Goal: Task Accomplishment & Management: Manage account settings

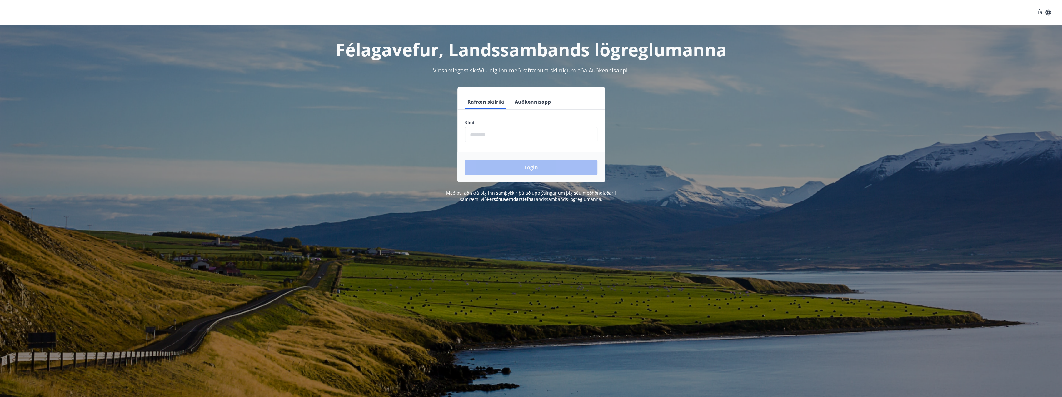
click at [484, 133] on input "phone" at bounding box center [531, 134] width 133 height 15
type input "*"
type input "********"
click at [465, 160] on button "Login" at bounding box center [531, 167] width 133 height 15
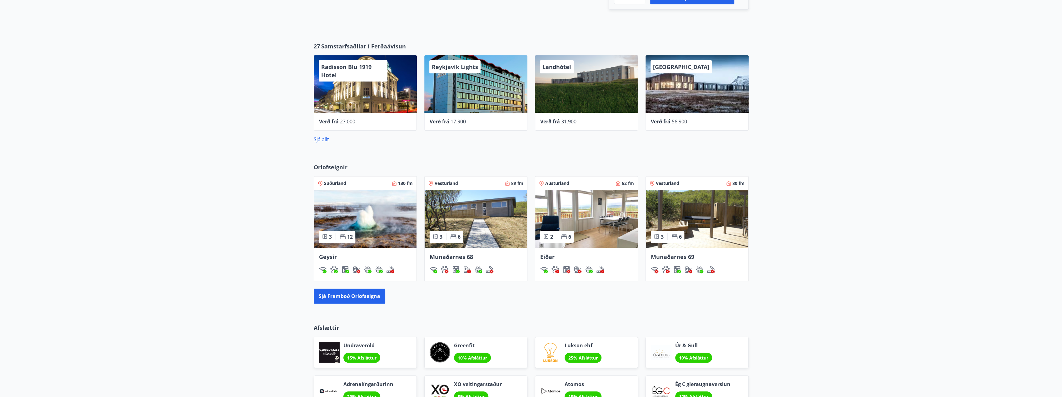
scroll to position [357, 0]
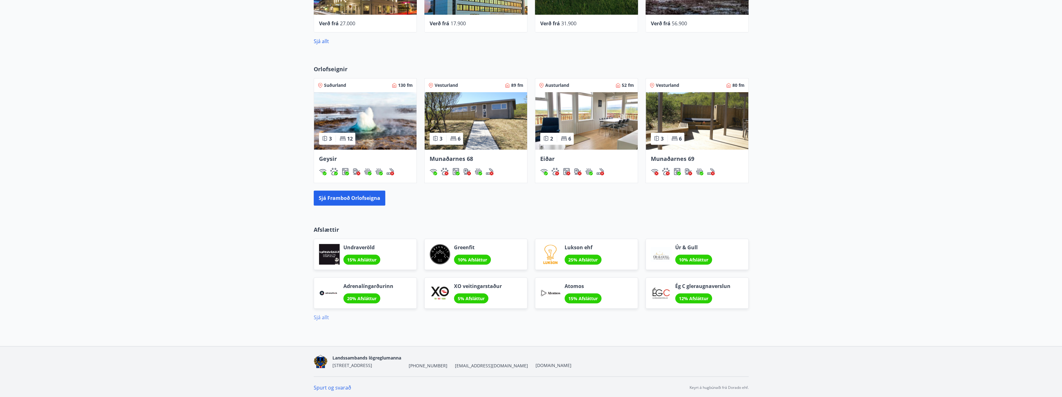
click at [322, 318] on link "Sjá allt" at bounding box center [321, 317] width 15 height 7
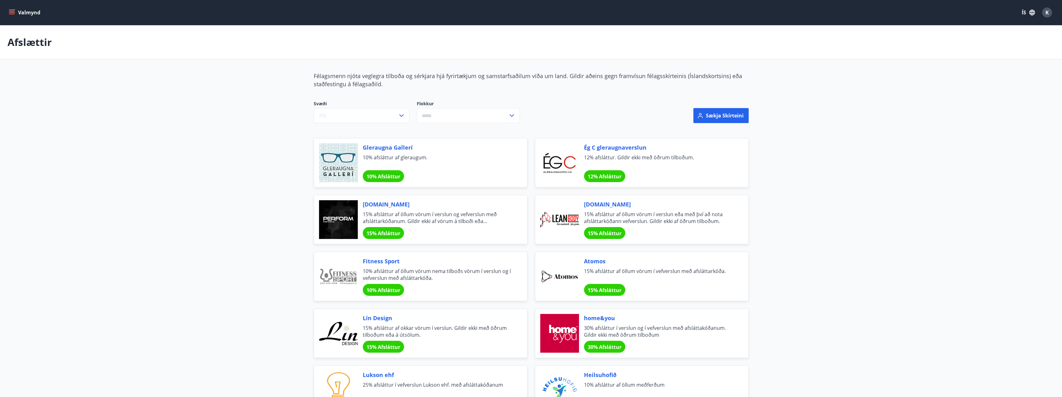
click at [13, 12] on icon "menu" at bounding box center [12, 12] width 7 height 1
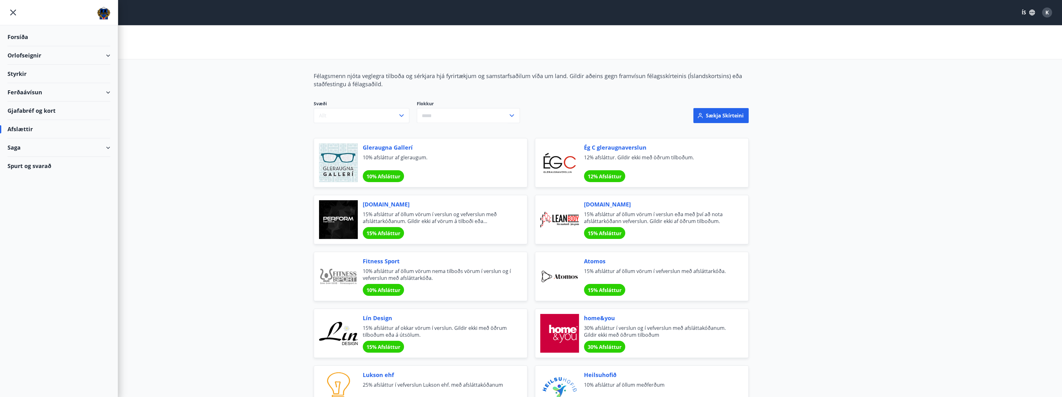
click at [23, 73] on div "Styrkir" at bounding box center [59, 74] width 103 height 18
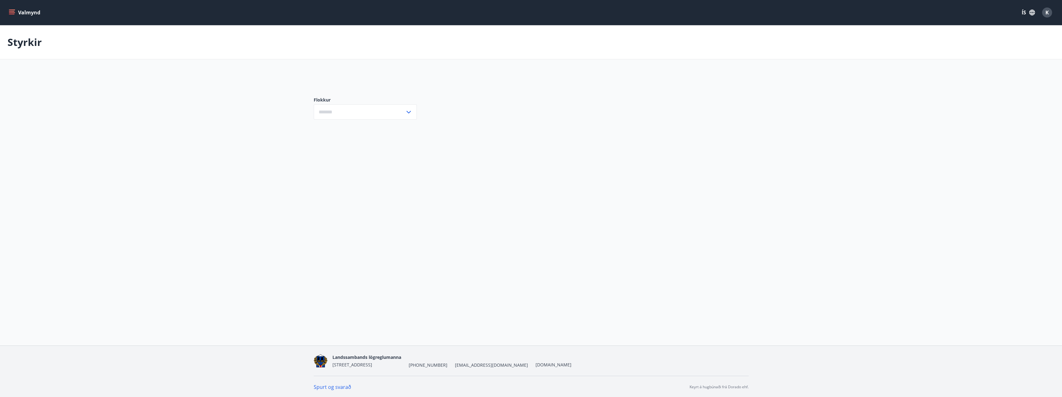
type input "***"
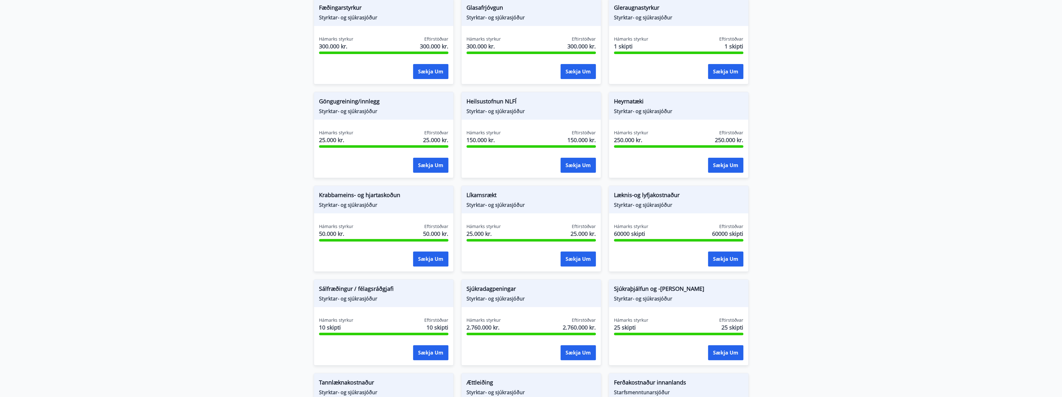
scroll to position [250, 0]
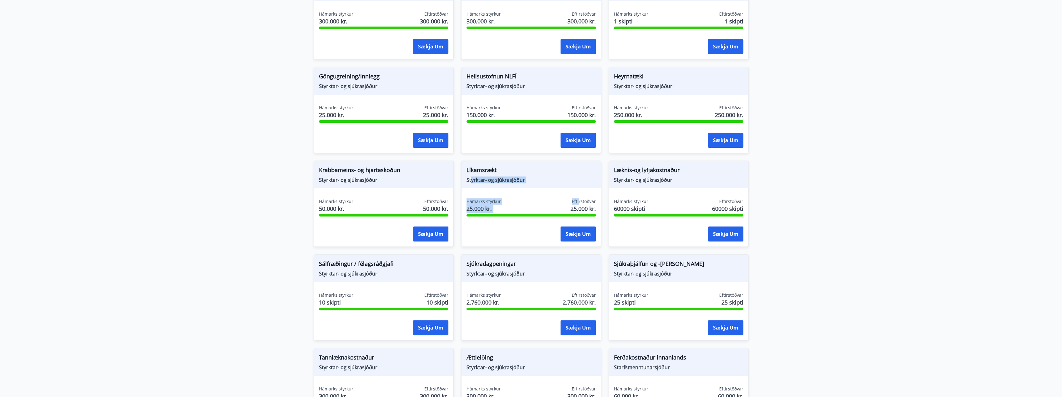
drag, startPoint x: 471, startPoint y: 178, endPoint x: 578, endPoint y: 198, distance: 109.1
click at [578, 198] on div "Líkamsrækt Styrktar- og sjúkrasjóður Hámarks styrkur 25.000 kr. Eftirstöðvar 25…" at bounding box center [531, 204] width 140 height 86
click at [551, 188] on div "Líkamsrækt Styrktar- og sjúkrasjóður Hámarks styrkur 25.000 kr. Eftirstöðvar 25…" at bounding box center [531, 204] width 140 height 86
click at [485, 182] on span "Styrktar- og sjúkrasjóður" at bounding box center [531, 180] width 129 height 7
drag, startPoint x: 468, startPoint y: 170, endPoint x: 533, endPoint y: 187, distance: 67.0
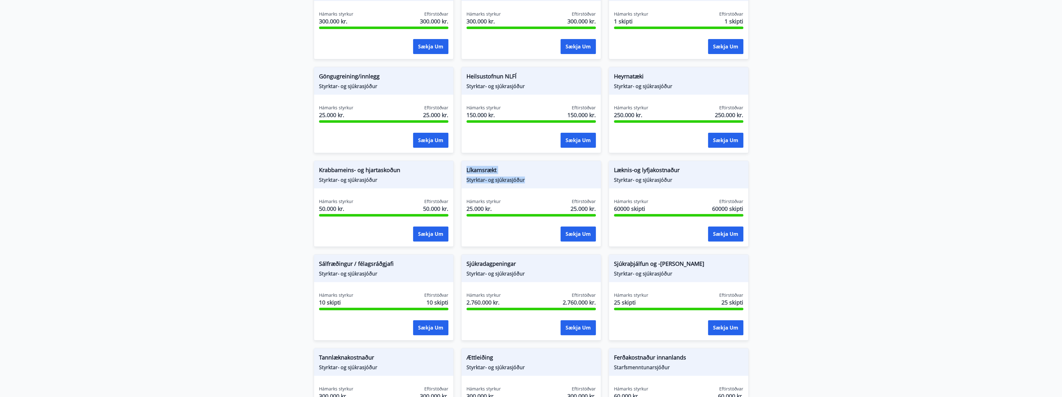
click at [533, 187] on div "Líkamsrækt Styrktar- og sjúkrasjóður" at bounding box center [531, 175] width 139 height 28
click at [528, 185] on div "Líkamsrækt Styrktar- og sjúkrasjóður" at bounding box center [531, 175] width 139 height 28
drag, startPoint x: 499, startPoint y: 177, endPoint x: 486, endPoint y: 177, distance: 13.1
click at [486, 177] on span "Styrktar- og sjúkrasjóður" at bounding box center [531, 180] width 129 height 7
click at [476, 182] on span "Styrktar- og sjúkrasjóður" at bounding box center [531, 180] width 129 height 7
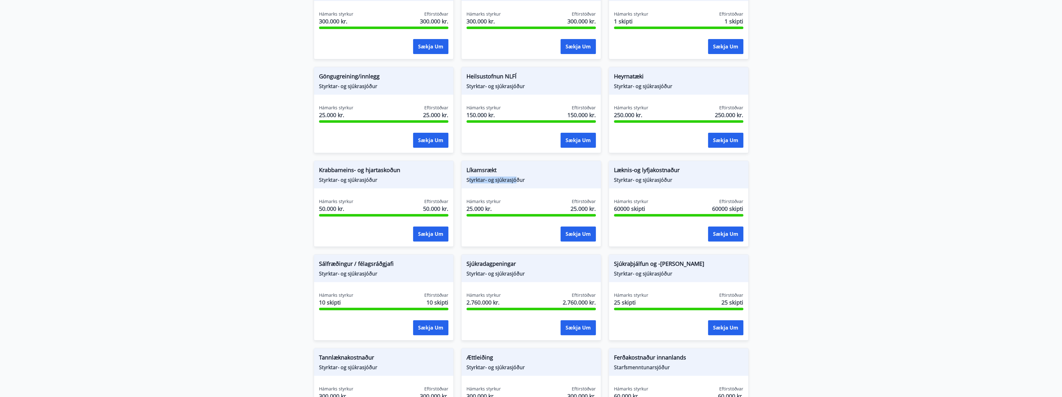
drag, startPoint x: 468, startPoint y: 180, endPoint x: 514, endPoint y: 183, distance: 46.7
click at [514, 183] on div "Líkamsrækt Styrktar- og sjúkrasjóður" at bounding box center [531, 175] width 139 height 28
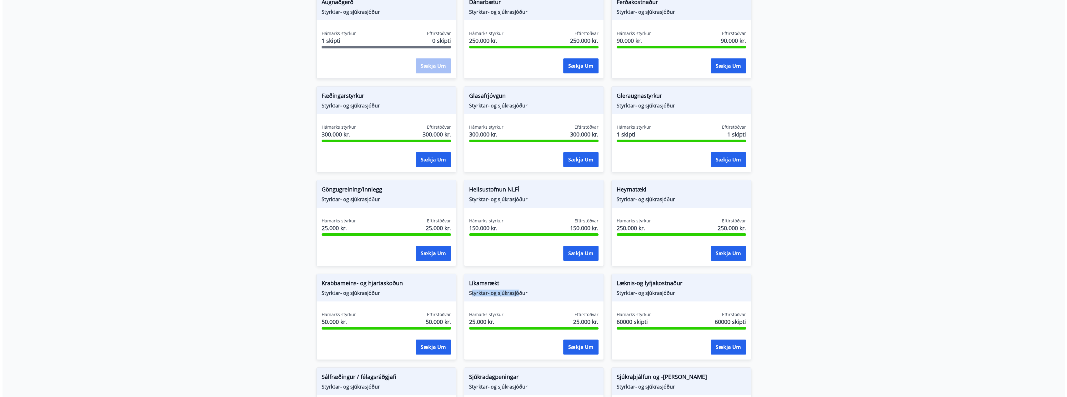
scroll to position [126, 0]
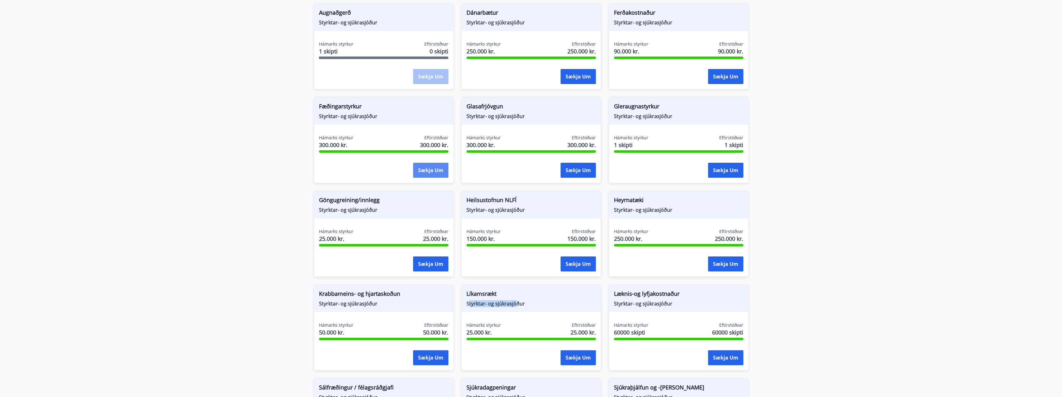
click at [424, 170] on button "Sækja um" at bounding box center [430, 170] width 35 height 15
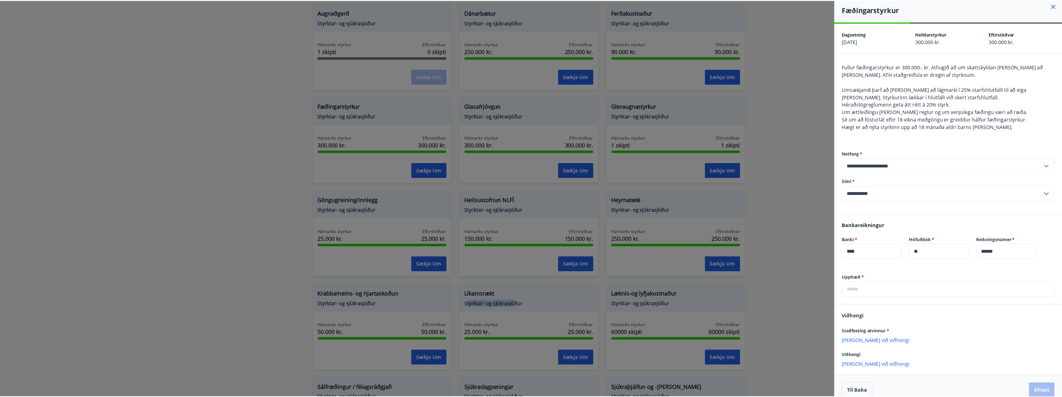
scroll to position [11, 0]
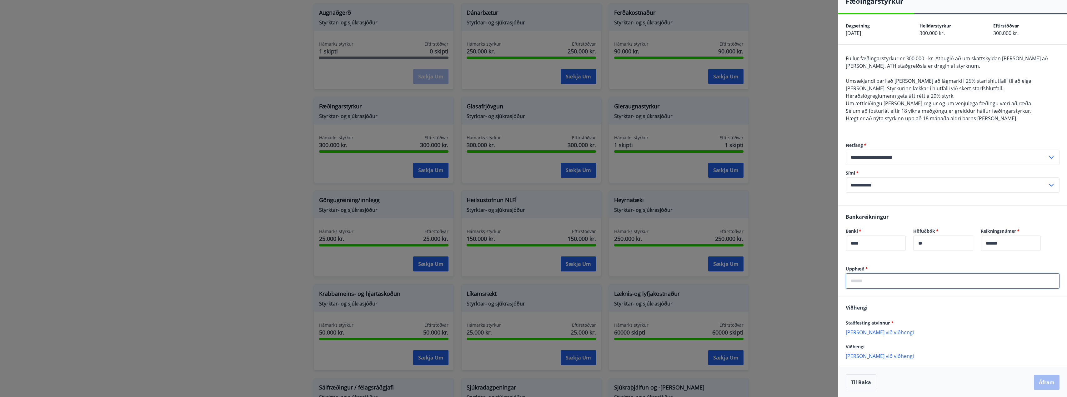
click at [865, 282] on input "text" at bounding box center [953, 280] width 214 height 15
type input "******"
click at [810, 230] on div at bounding box center [533, 198] width 1067 height 397
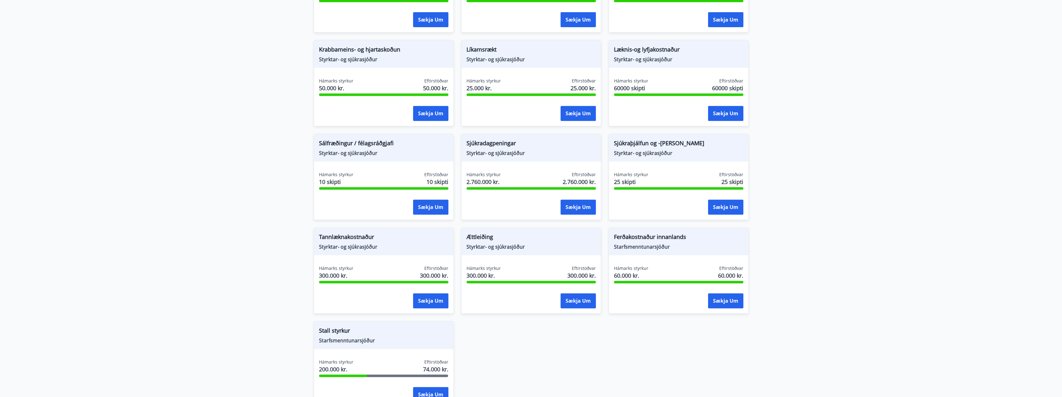
scroll to position [408, 0]
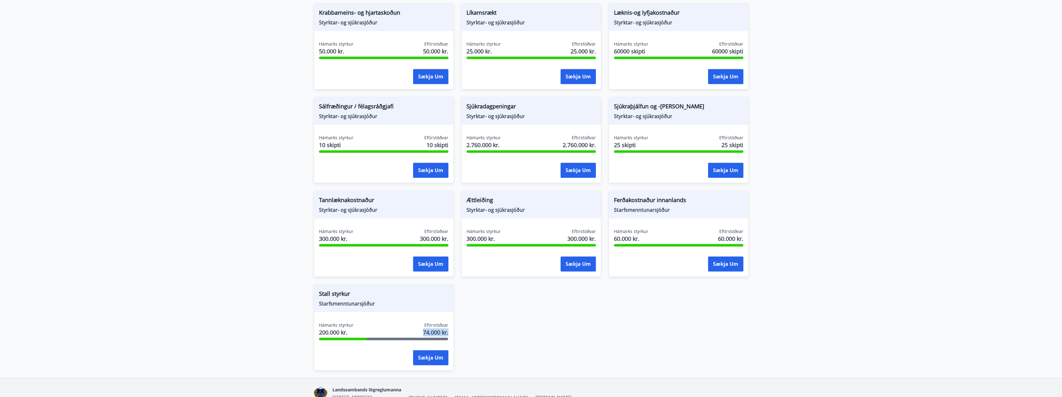
drag, startPoint x: 465, startPoint y: 335, endPoint x: 448, endPoint y: 334, distance: 16.9
click at [448, 334] on div "Hámarks styrkur 200.000 kr. Eftirstöðvar 74.000 kr." at bounding box center [383, 330] width 129 height 16
click at [362, 293] on span "Stall styrkur" at bounding box center [383, 295] width 129 height 11
click at [398, 308] on div "Stall styrkur Starfsmenntunarsjóður" at bounding box center [383, 299] width 139 height 28
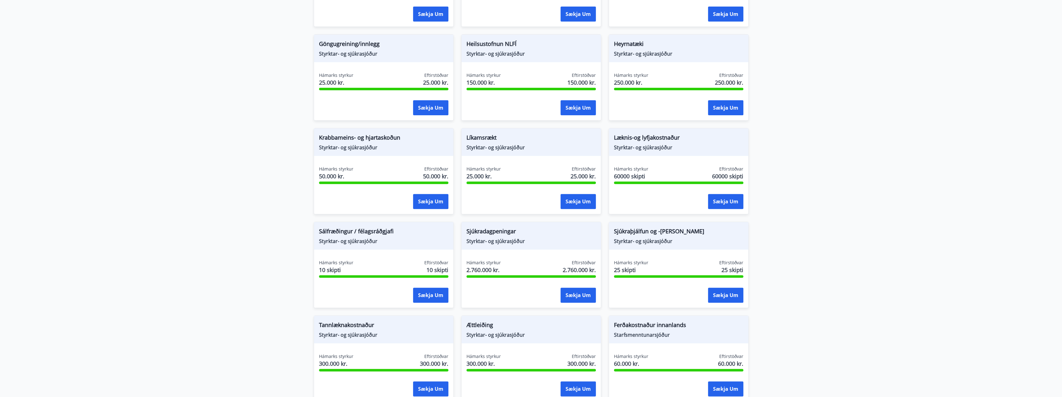
scroll to position [439, 0]
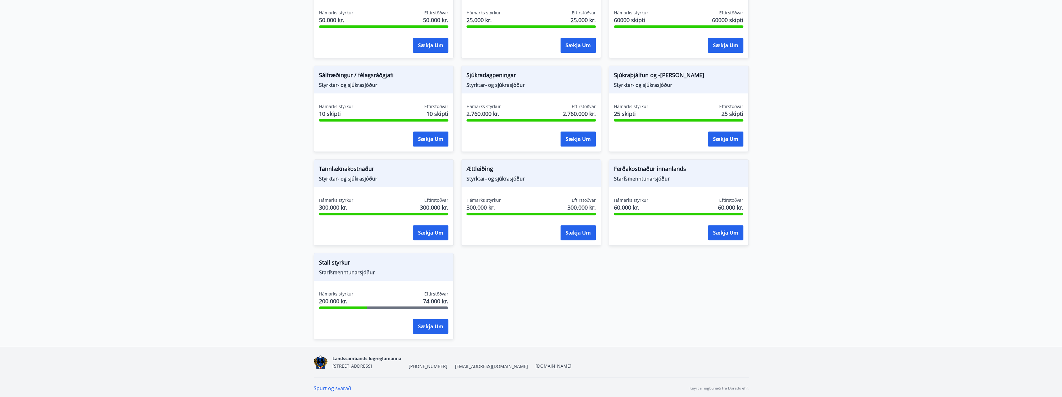
drag, startPoint x: 421, startPoint y: 307, endPoint x: 428, endPoint y: 301, distance: 9.3
click at [421, 307] on div at bounding box center [408, 308] width 82 height 3
click at [442, 301] on div "Hámarks styrkur 200.000 kr. Eftirstöðvar 74.000 kr." at bounding box center [383, 299] width 129 height 16
click at [447, 302] on span "74.000 kr." at bounding box center [435, 301] width 25 height 8
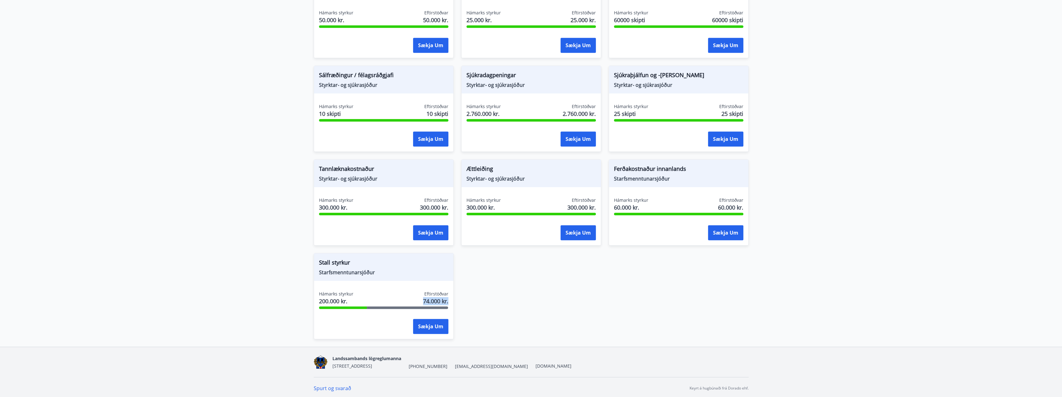
click at [447, 302] on span "74.000 kr." at bounding box center [435, 301] width 25 height 8
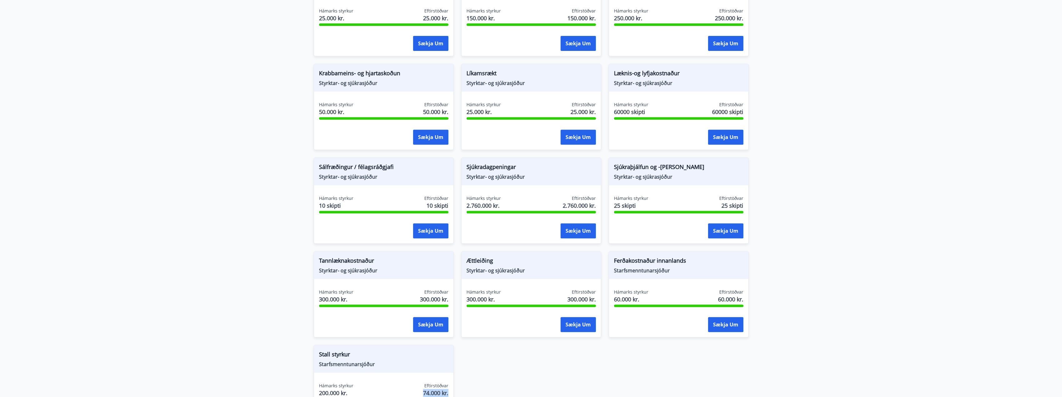
scroll to position [345, 0]
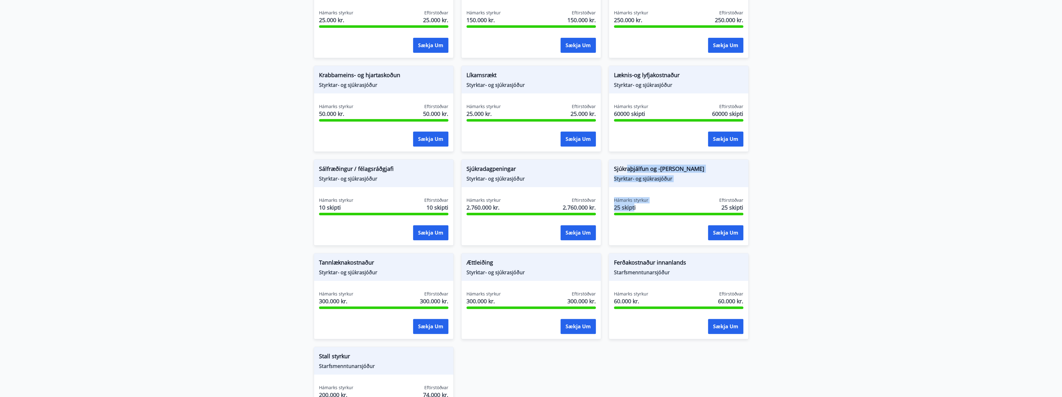
drag, startPoint x: 634, startPoint y: 205, endPoint x: 621, endPoint y: 170, distance: 38.1
click at [628, 167] on div "Sjúkraþjálfun og -nudd Styrktar- og sjúkrasjóður Hámarks styrkur 25 skipti Efti…" at bounding box center [679, 202] width 140 height 86
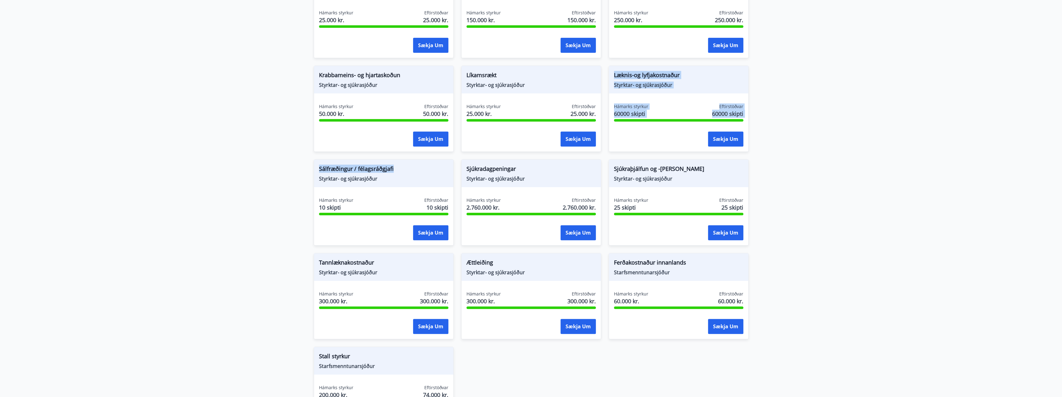
drag, startPoint x: 401, startPoint y: 172, endPoint x: 535, endPoint y: 125, distance: 142.4
click at [528, 125] on div "Augnaðgerð Styrktar- og sjúkrasjóður Hámarks styrkur 1 skipti Eftirstöðvar 0 sk…" at bounding box center [527, 105] width 443 height 656
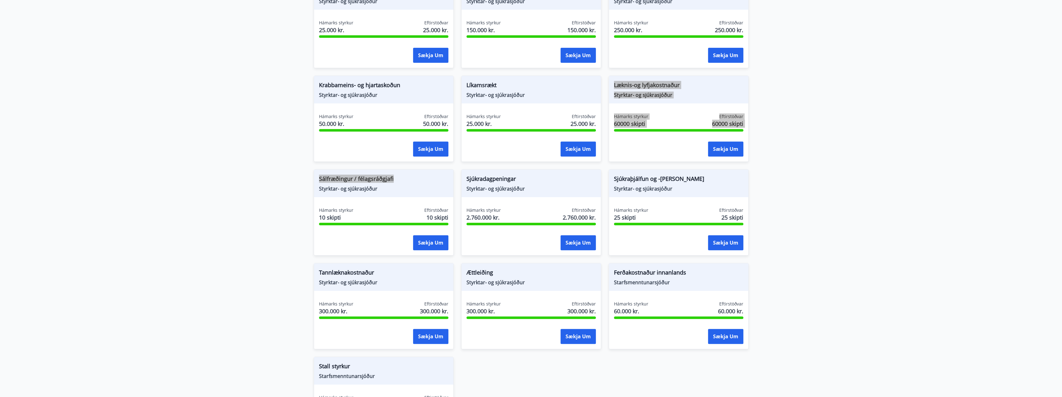
scroll to position [408, 0]
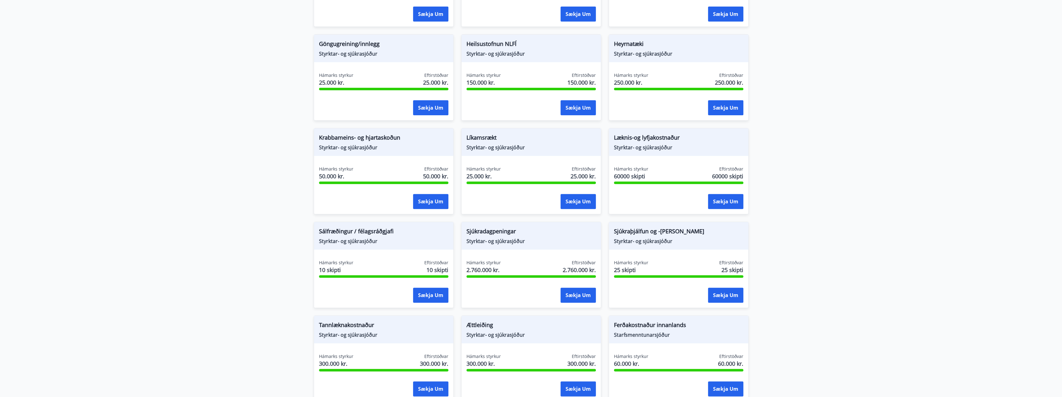
click at [812, 217] on main "Styrkir Flokkur *** ​ Augnaðgerð Styrktar- og sjúkrasjóður Hámarks styrkur 1 sk…" at bounding box center [531, 123] width 1062 height 760
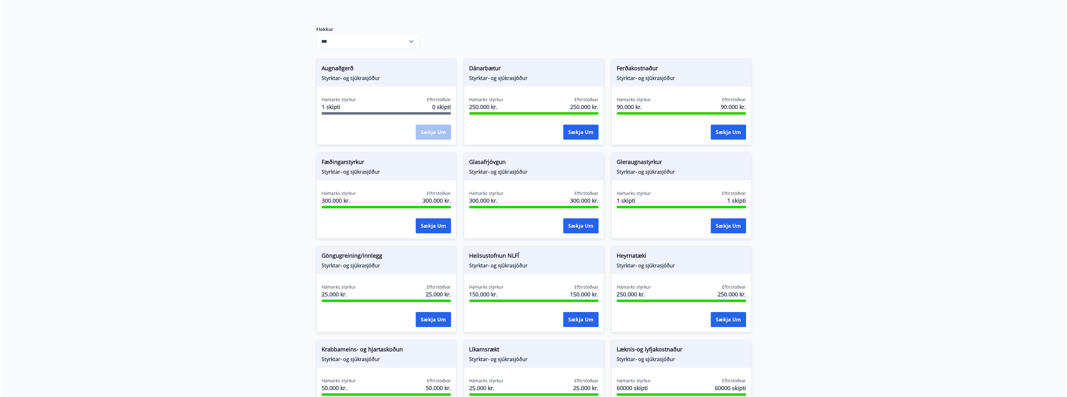
scroll to position [95, 0]
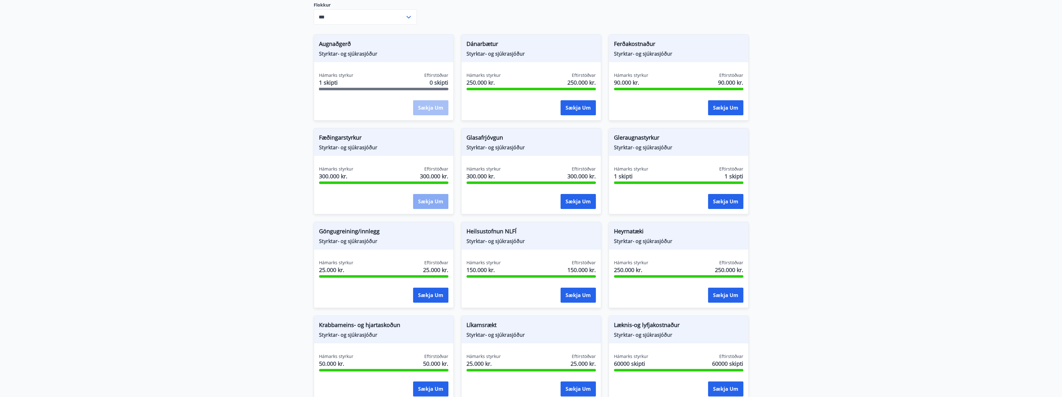
click at [422, 199] on button "Sækja um" at bounding box center [430, 201] width 35 height 15
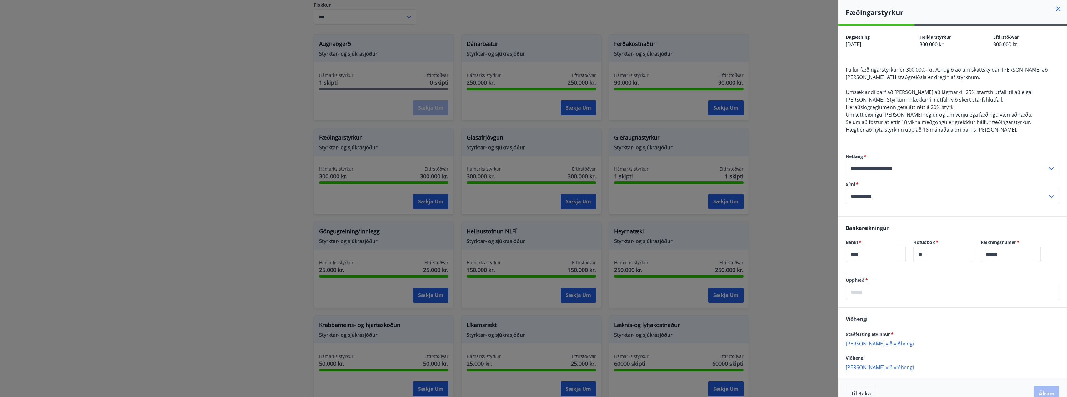
click at [875, 292] on input "text" at bounding box center [953, 292] width 214 height 15
drag, startPoint x: 866, startPoint y: 333, endPoint x: 870, endPoint y: 334, distance: 4.8
click at [867, 333] on span "Staðfesting atvinnur *" at bounding box center [870, 334] width 48 height 6
click at [889, 333] on span "Staðfesting atvinnur *" at bounding box center [870, 334] width 48 height 6
click at [865, 333] on span "Staðfesting atvinnur *" at bounding box center [870, 334] width 48 height 6
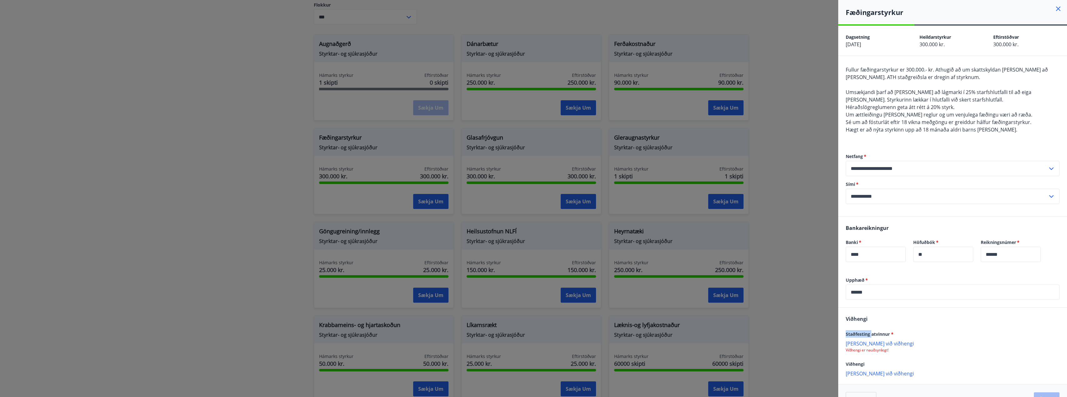
click at [865, 333] on span "Staðfesting atvinnur *" at bounding box center [870, 334] width 48 height 6
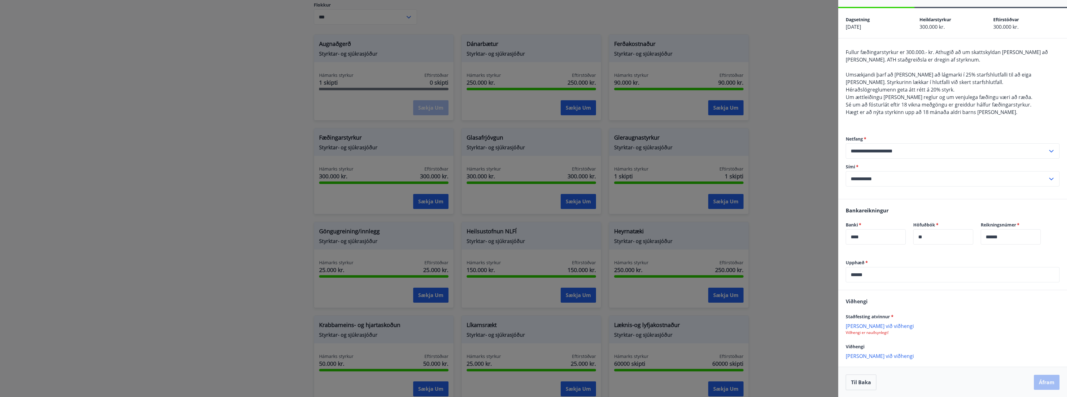
click at [875, 355] on p "Bæta við viðhengi" at bounding box center [953, 356] width 214 height 6
click at [874, 315] on span "Staðfesting atvinnur *" at bounding box center [870, 317] width 48 height 6
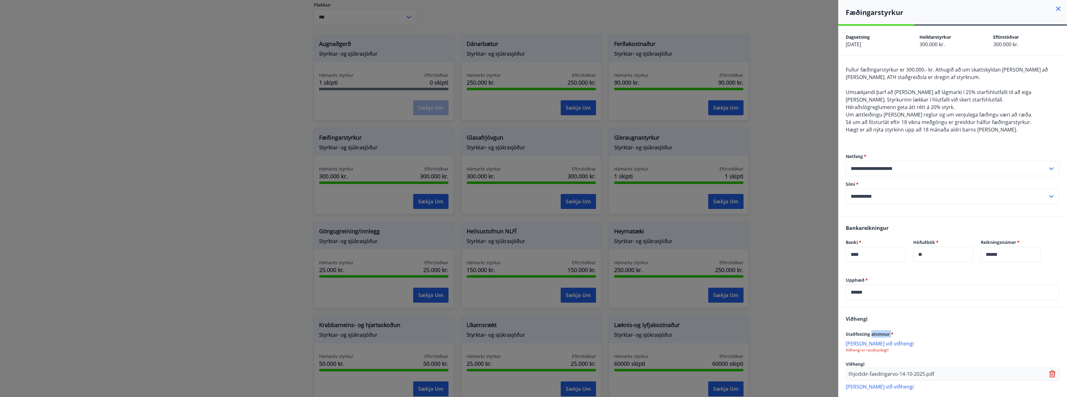
scroll to position [0, 0]
drag, startPoint x: 936, startPoint y: 351, endPoint x: 931, endPoint y: 348, distance: 5.4
click at [935, 351] on p "Viðhengi er nauðsynlegt!" at bounding box center [953, 350] width 214 height 5
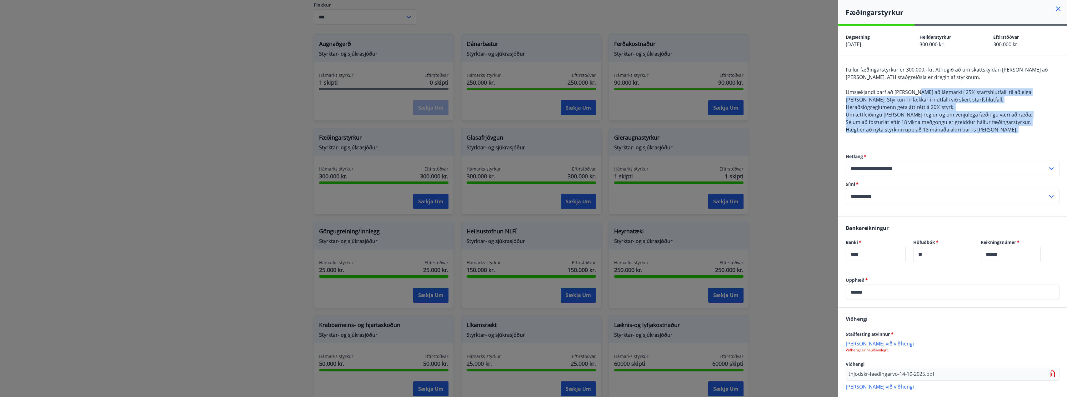
drag, startPoint x: 915, startPoint y: 93, endPoint x: 1019, endPoint y: 133, distance: 111.6
click at [1019, 133] on div "Fullur fæðingarstyrkur er 300.000.- kr. Athugið að um skattskyldan styrk er að …" at bounding box center [953, 103] width 214 height 75
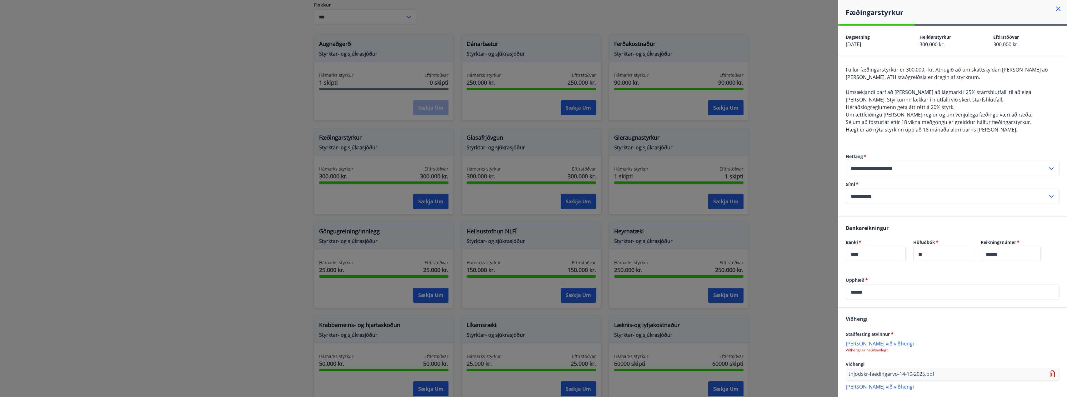
click at [893, 290] on input "******" at bounding box center [953, 292] width 214 height 15
drag, startPoint x: 844, startPoint y: 289, endPoint x: 829, endPoint y: 286, distance: 15.3
click at [834, 288] on div "**********" at bounding box center [533, 198] width 1067 height 397
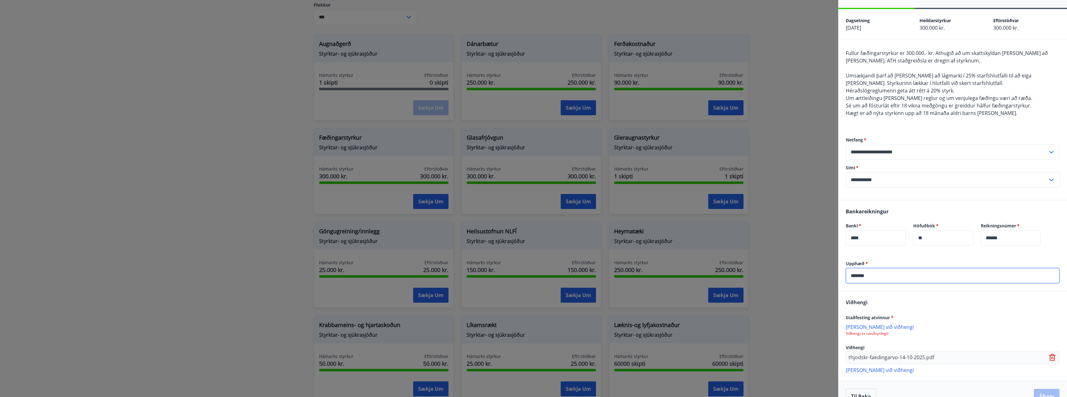
scroll to position [31, 0]
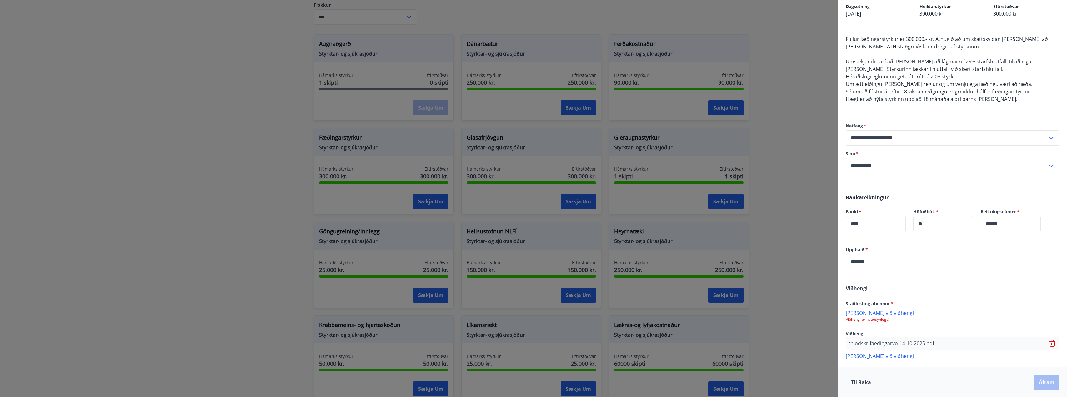
click at [1040, 382] on div "Til baka Áfram" at bounding box center [953, 383] width 214 height 16
click at [1039, 383] on div "Til baka Áfram" at bounding box center [953, 383] width 214 height 16
drag, startPoint x: 877, startPoint y: 303, endPoint x: 889, endPoint y: 303, distance: 11.9
click at [889, 303] on span "Staðfesting atvinnur *" at bounding box center [870, 304] width 48 height 6
click at [893, 304] on span "*" at bounding box center [892, 304] width 3 height 6
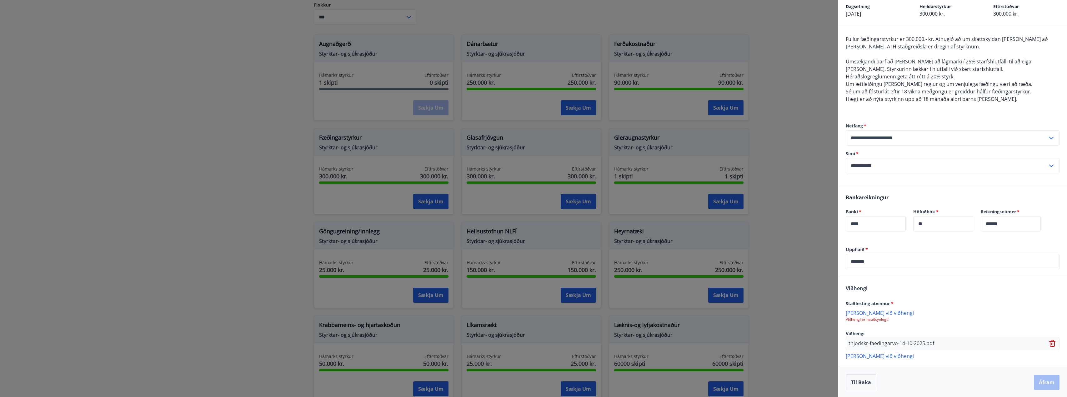
click at [893, 304] on span "*" at bounding box center [892, 304] width 3 height 6
drag, startPoint x: 874, startPoint y: 306, endPoint x: 856, endPoint y: 328, distance: 29.1
click at [855, 327] on div "Viðhengi Staðfesting atvinnur * Bæta við viðhengi Viðhengi er nauðsynlegt! Viðh…" at bounding box center [952, 321] width 229 height 89
click at [900, 328] on div "Viðhengi Staðfesting atvinnur * Bæta við viðhengi Viðhengi er nauðsynlegt! Viðh…" at bounding box center [952, 321] width 229 height 89
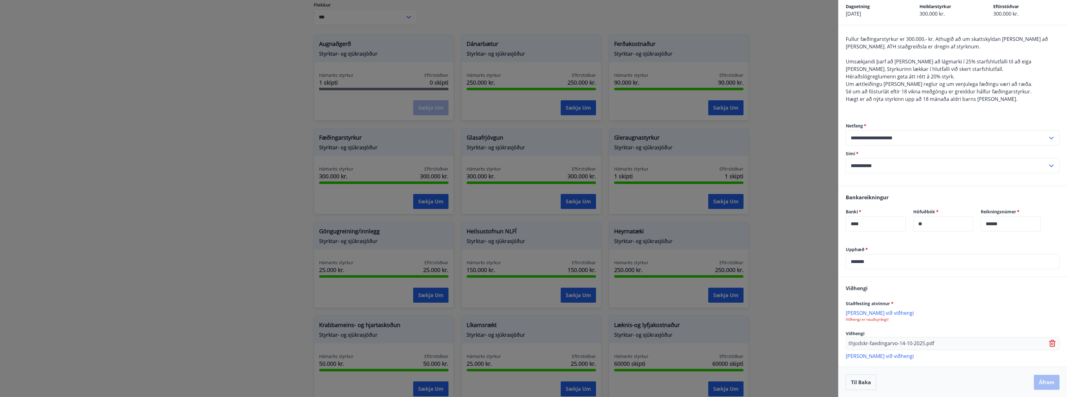
click at [1042, 382] on div "Til baka Áfram" at bounding box center [953, 383] width 214 height 16
click at [1043, 383] on div "Til baka Áfram" at bounding box center [953, 383] width 214 height 16
click at [1036, 379] on div "Til baka Áfram" at bounding box center [953, 383] width 214 height 16
click at [1035, 379] on div "Til baka Áfram" at bounding box center [953, 383] width 214 height 16
click at [876, 321] on p "Viðhengi er nauðsynlegt!" at bounding box center [953, 319] width 214 height 5
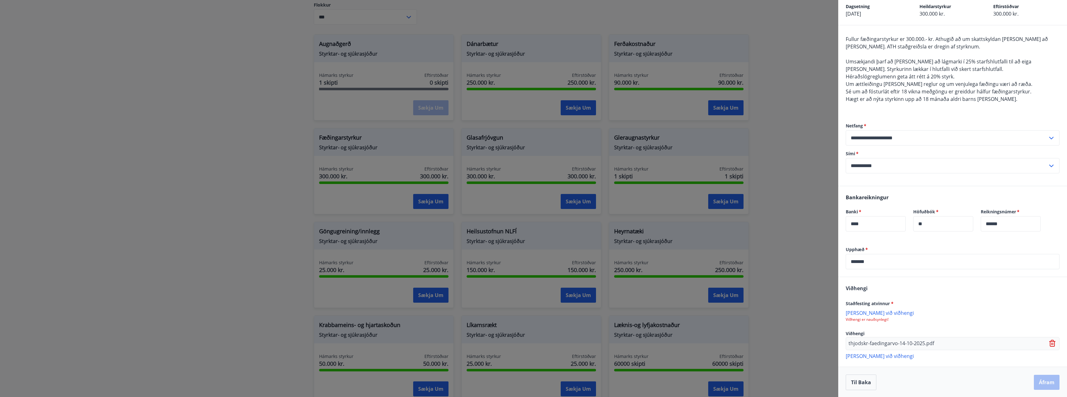
click at [1049, 342] on icon at bounding box center [1053, 344] width 8 height 8
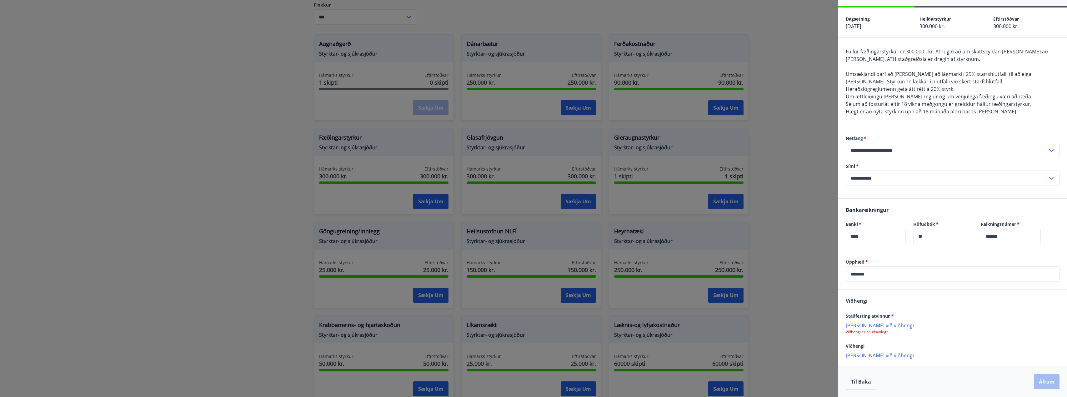
scroll to position [18, 0]
click at [870, 324] on p "Bæta við viðhengi" at bounding box center [953, 326] width 214 height 6
click at [1040, 378] on button "Áfram" at bounding box center [1047, 382] width 26 height 15
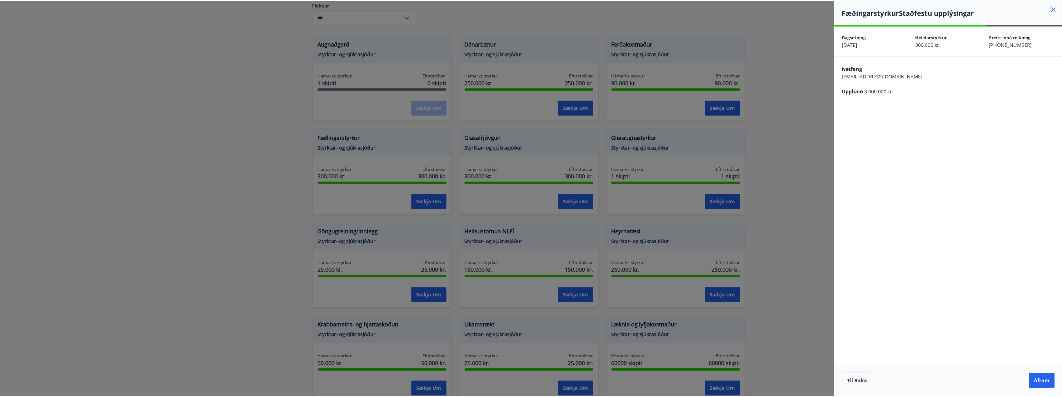
scroll to position [0, 0]
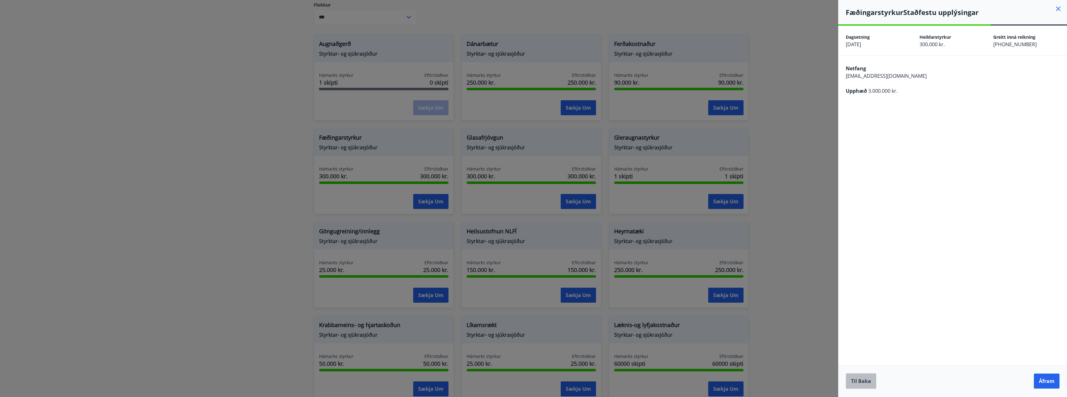
click at [868, 383] on button "Til baka" at bounding box center [861, 381] width 31 height 16
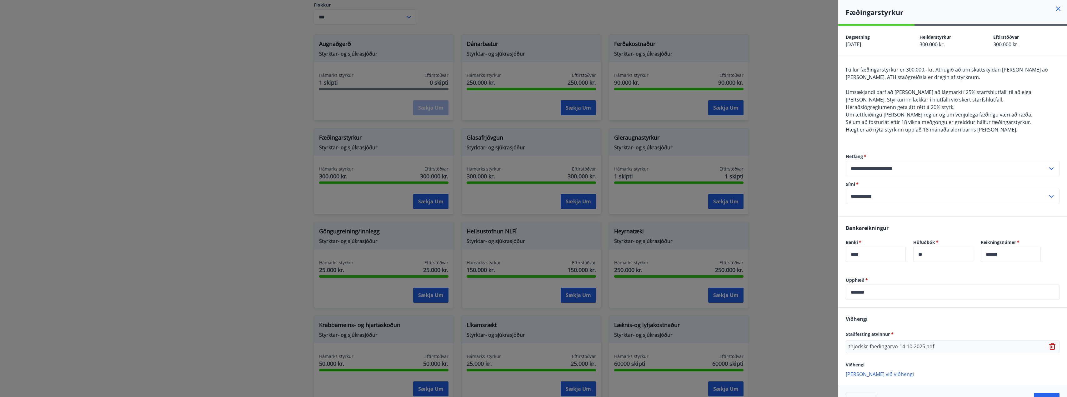
click at [885, 295] on input "*******" at bounding box center [953, 292] width 214 height 15
click at [1025, 300] on input "******" at bounding box center [953, 292] width 214 height 15
type input "******"
click at [1044, 392] on div "Til baka Áfram" at bounding box center [952, 400] width 229 height 31
click at [1045, 393] on button "Áfram" at bounding box center [1047, 400] width 26 height 15
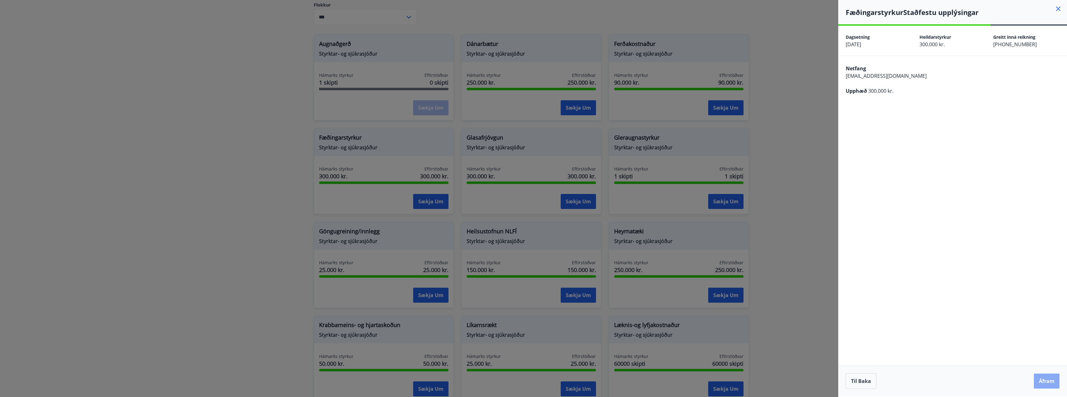
click at [1049, 379] on button "Áfram" at bounding box center [1047, 381] width 26 height 15
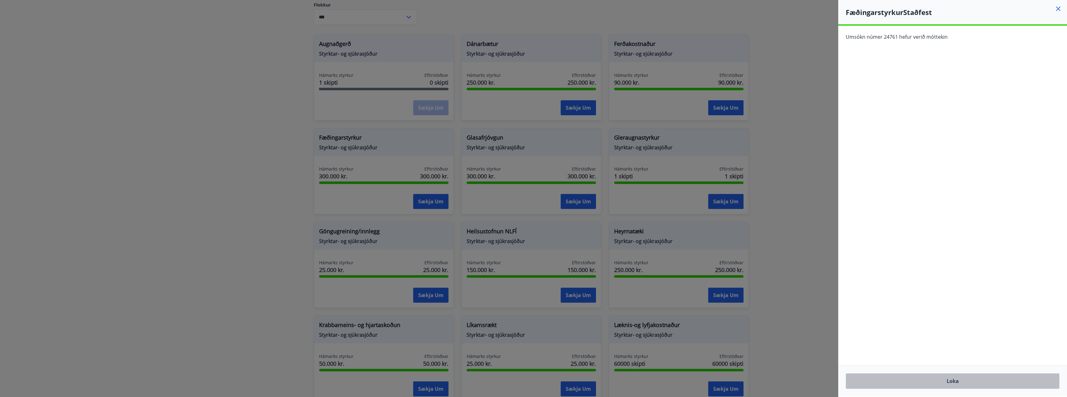
click at [956, 385] on button "Loka" at bounding box center [953, 381] width 214 height 16
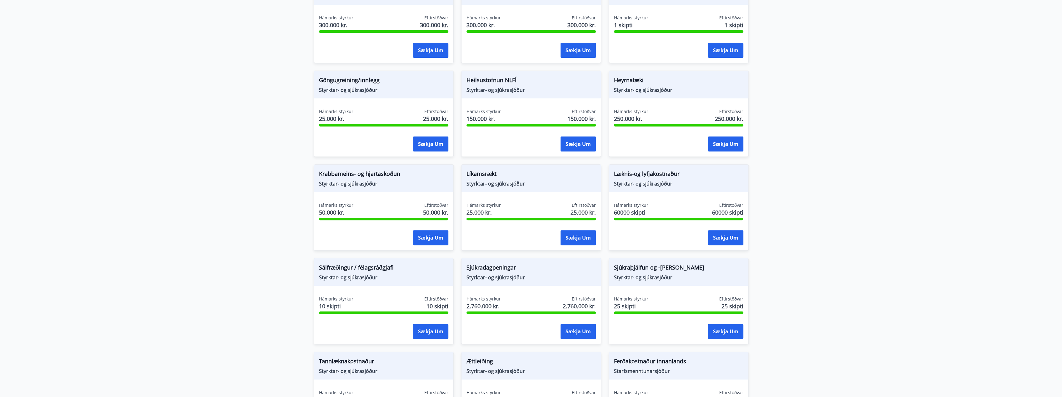
scroll to position [250, 0]
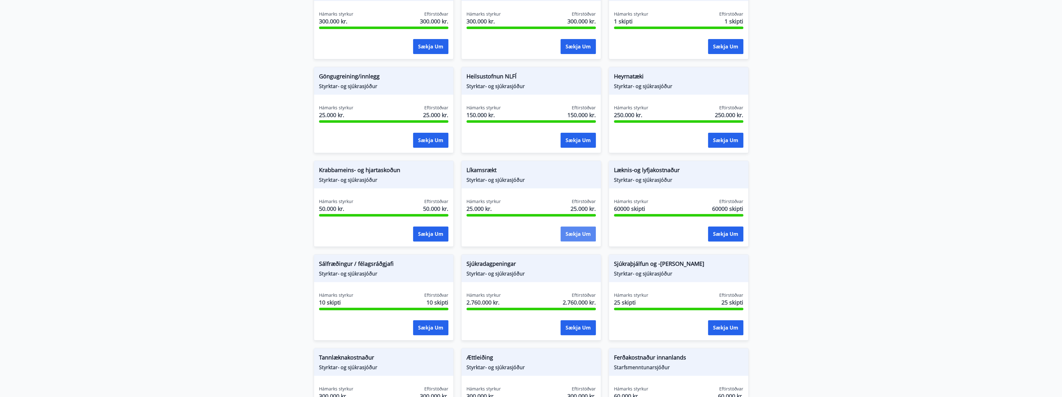
click at [586, 234] on button "Sækja um" at bounding box center [578, 234] width 35 height 15
click at [581, 237] on button "Sækja um" at bounding box center [578, 234] width 35 height 15
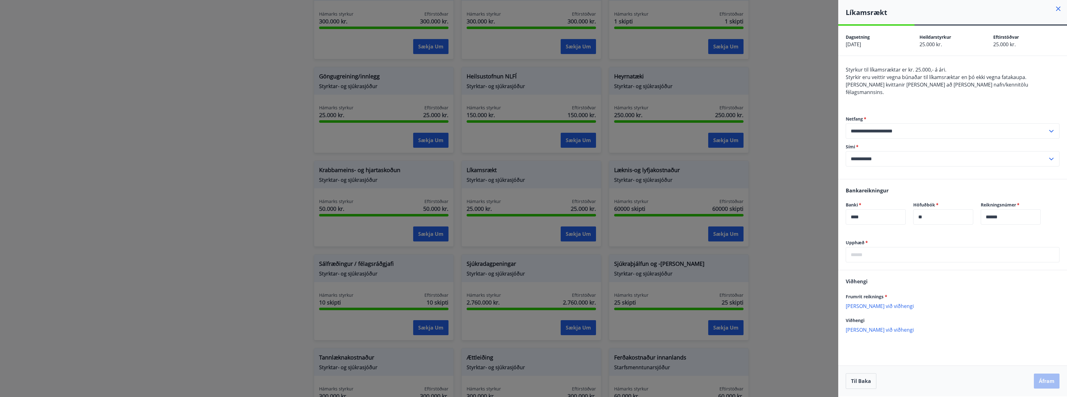
click at [870, 303] on p "Bæta við viðhengi" at bounding box center [953, 306] width 214 height 6
click at [873, 247] on input "text" at bounding box center [953, 254] width 214 height 15
type input "*****"
click at [929, 333] on p "Bæta við viðhengi" at bounding box center [953, 336] width 214 height 6
click at [857, 250] on input "*****" at bounding box center [953, 254] width 214 height 15
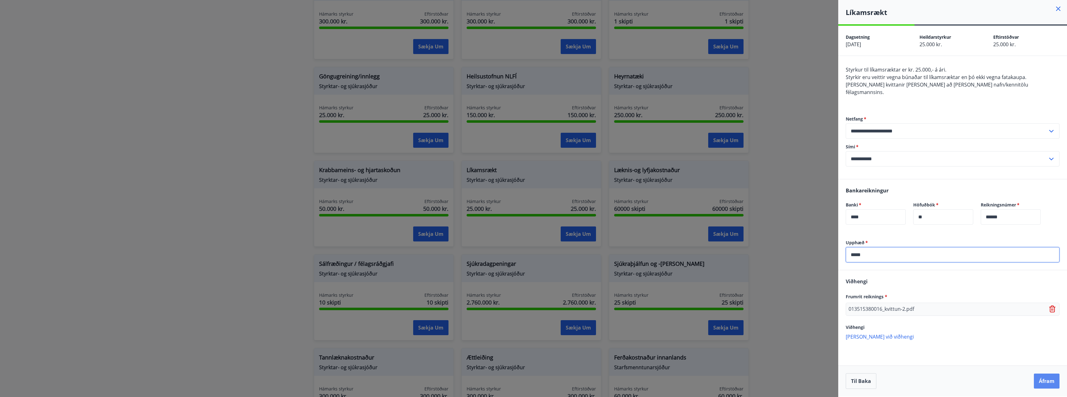
click at [1041, 383] on button "Áfram" at bounding box center [1047, 381] width 26 height 15
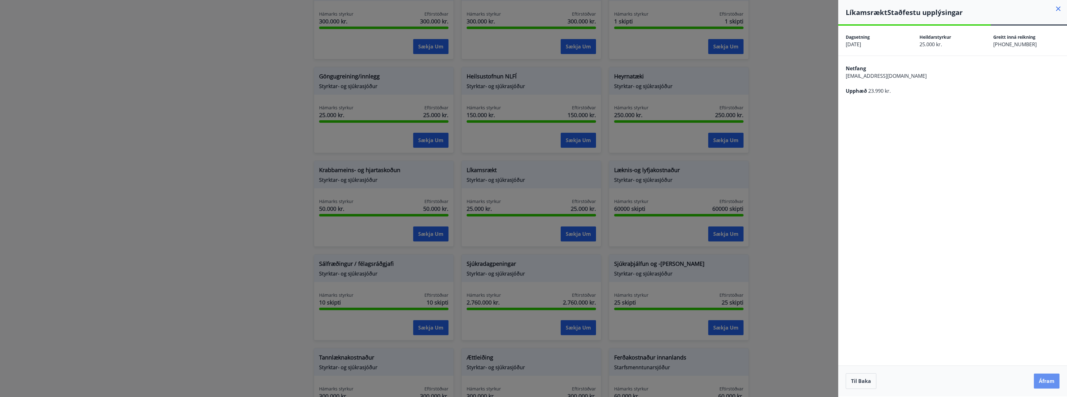
click at [1041, 383] on button "Áfram" at bounding box center [1047, 381] width 26 height 15
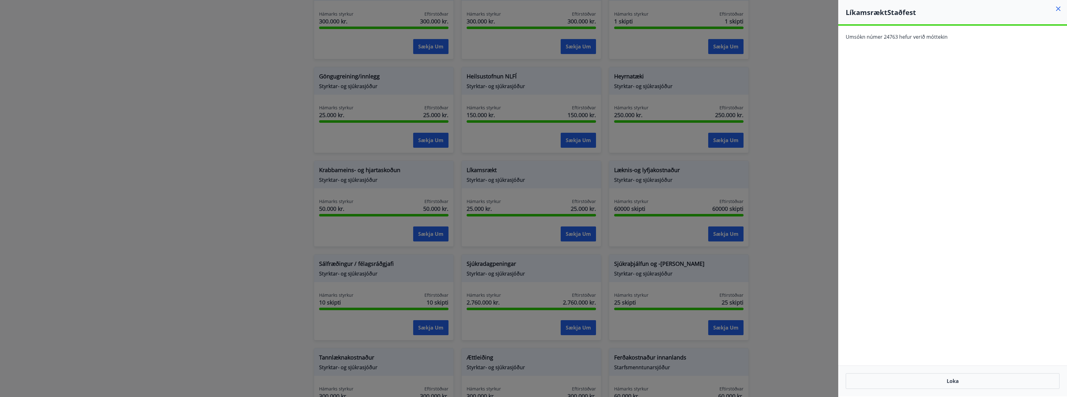
click at [751, 183] on div at bounding box center [533, 198] width 1067 height 397
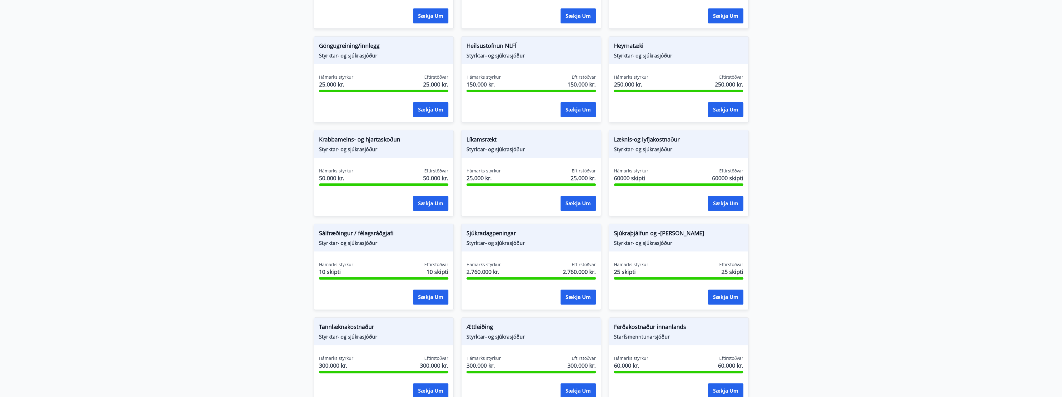
scroll to position [283, 0]
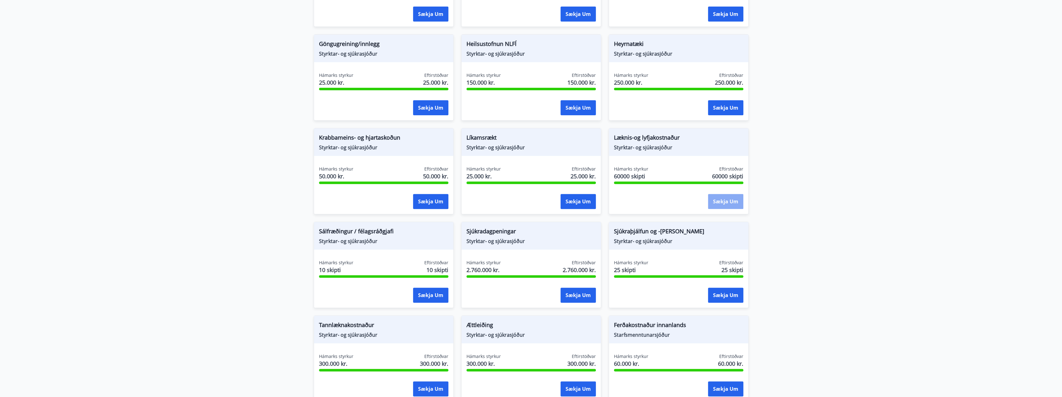
click at [728, 203] on button "Sækja um" at bounding box center [725, 201] width 35 height 15
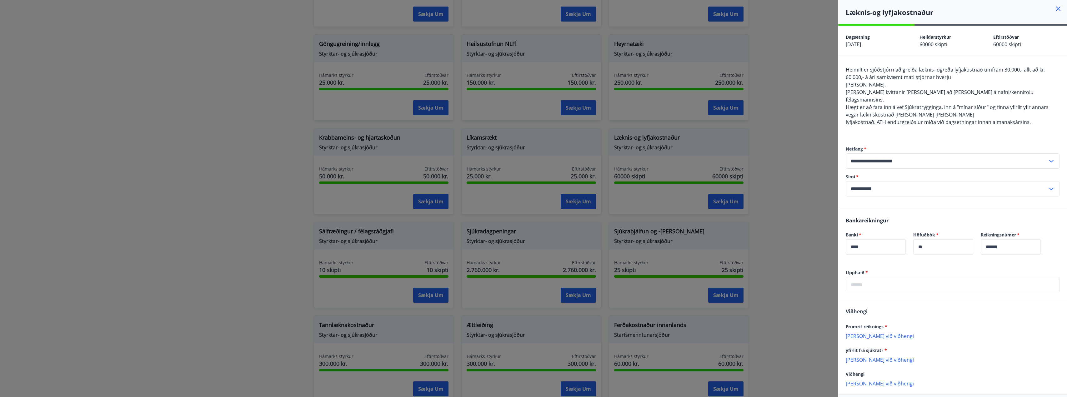
click at [1055, 8] on icon at bounding box center [1059, 9] width 8 height 8
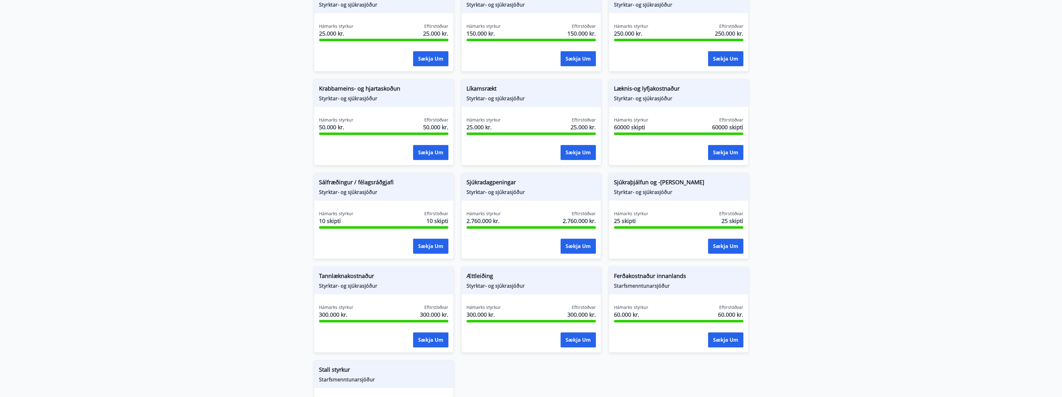
scroll to position [345, 0]
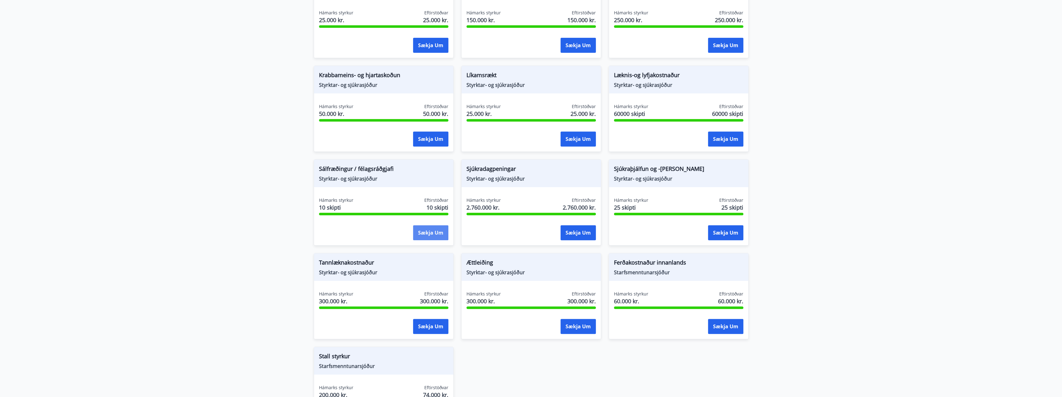
click at [419, 231] on button "Sækja um" at bounding box center [430, 232] width 35 height 15
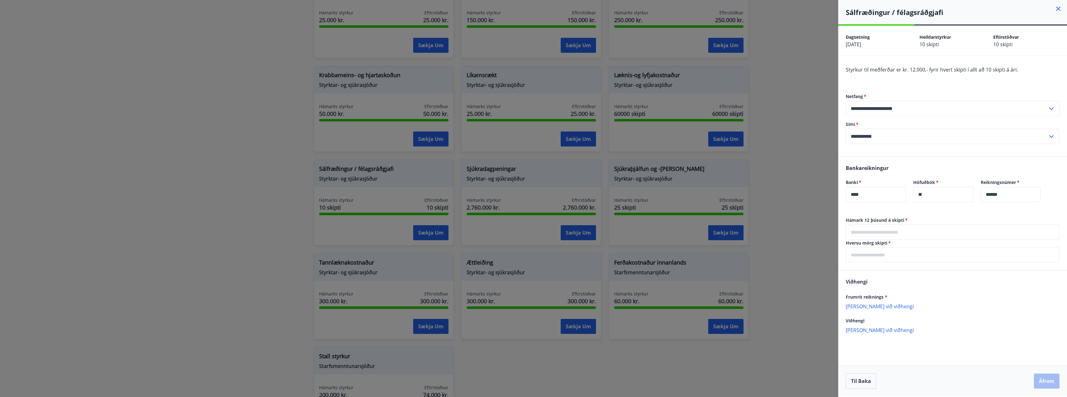
click at [1059, 9] on icon at bounding box center [1058, 9] width 4 height 4
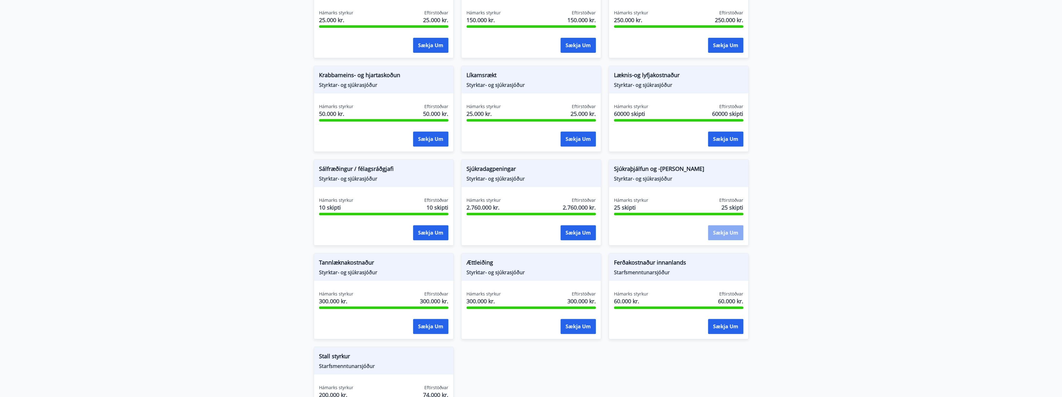
click at [721, 233] on button "Sækja um" at bounding box center [725, 232] width 35 height 15
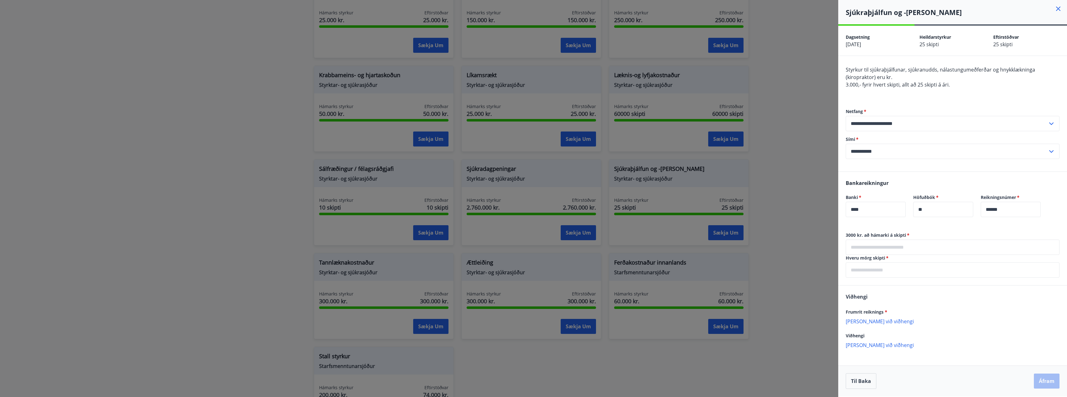
click at [803, 133] on div at bounding box center [533, 198] width 1067 height 397
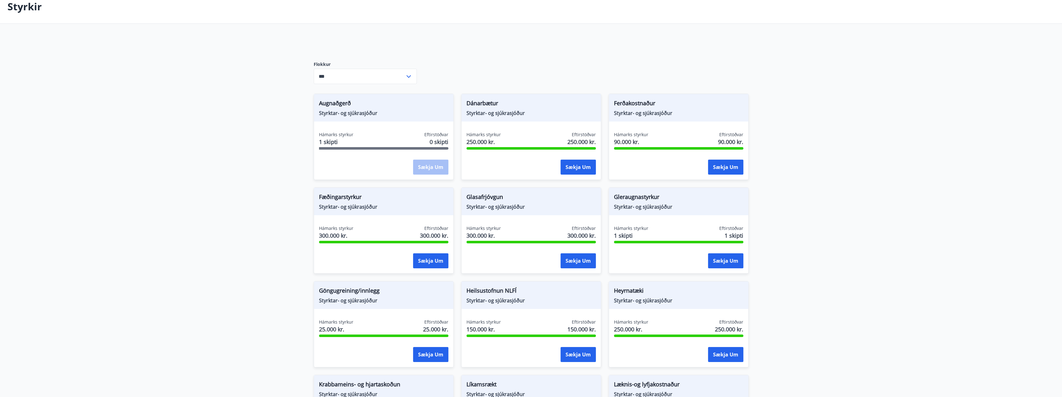
scroll to position [0, 0]
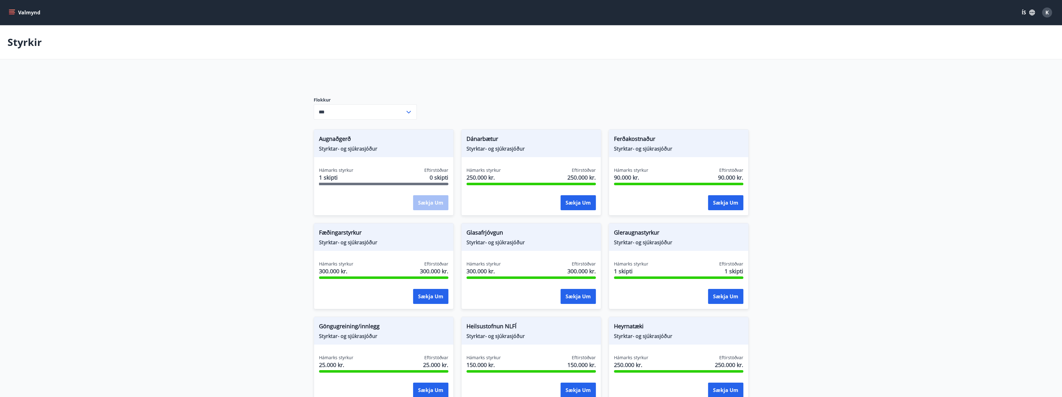
click at [12, 12] on icon "menu" at bounding box center [12, 12] width 6 height 6
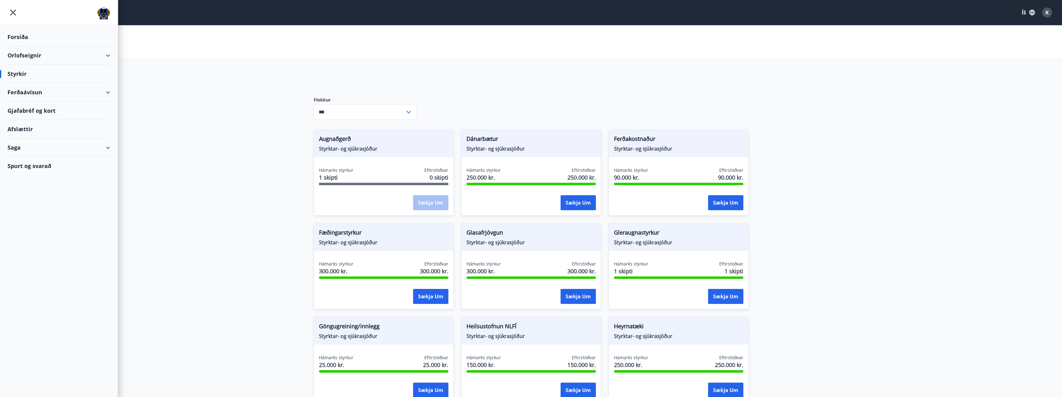
click at [56, 131] on div "Afslættir" at bounding box center [59, 129] width 103 height 18
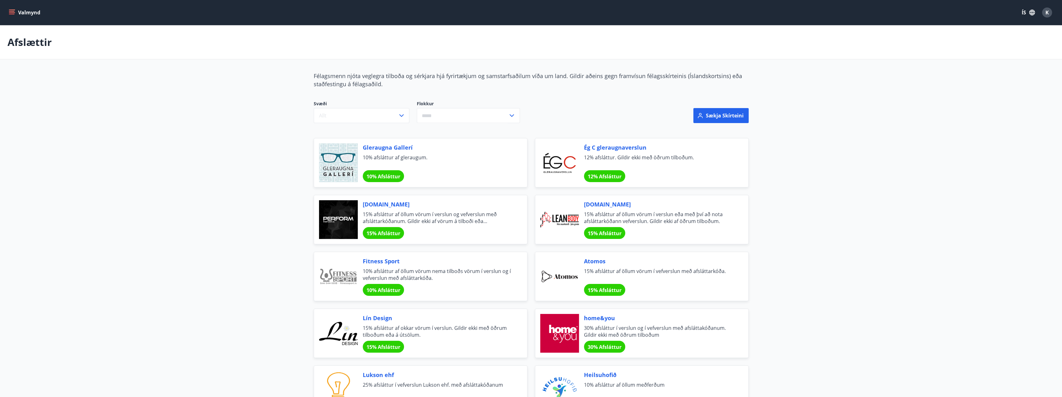
click at [16, 14] on button "Valmynd" at bounding box center [25, 12] width 35 height 11
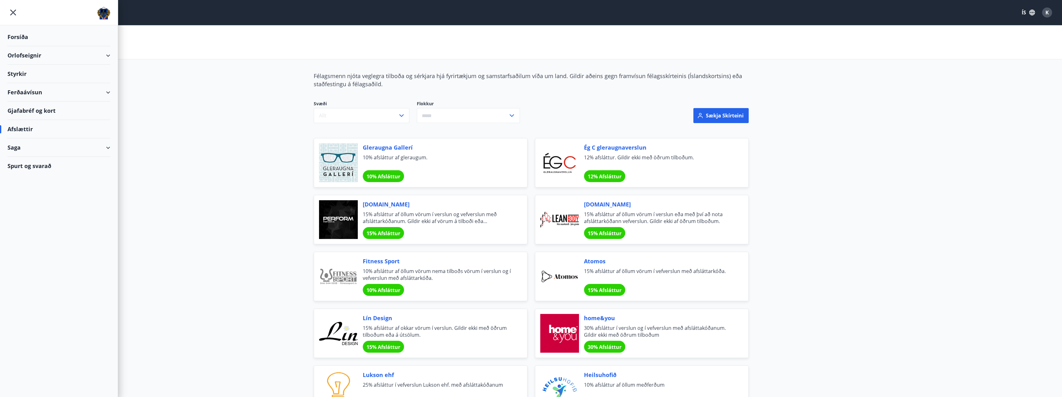
click at [71, 149] on div "Saga" at bounding box center [59, 147] width 103 height 18
click at [40, 190] on div "Umsóknir" at bounding box center [59, 189] width 93 height 13
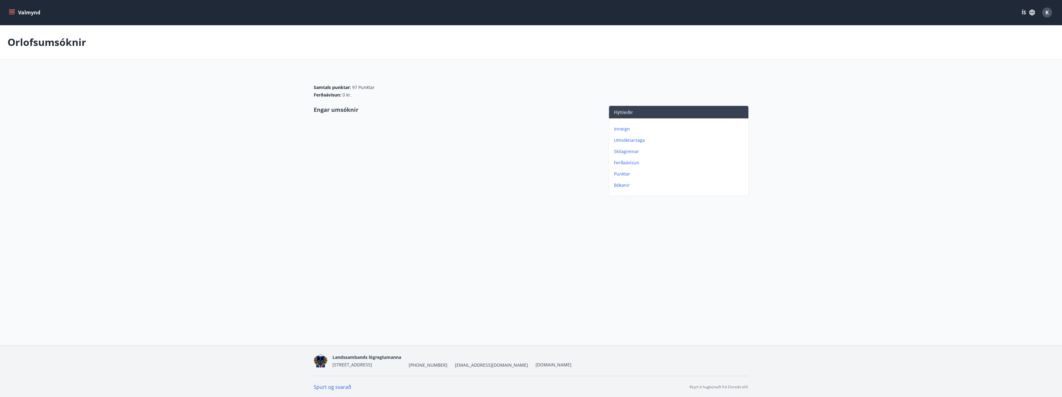
click at [8, 13] on button "Valmynd" at bounding box center [25, 12] width 35 height 11
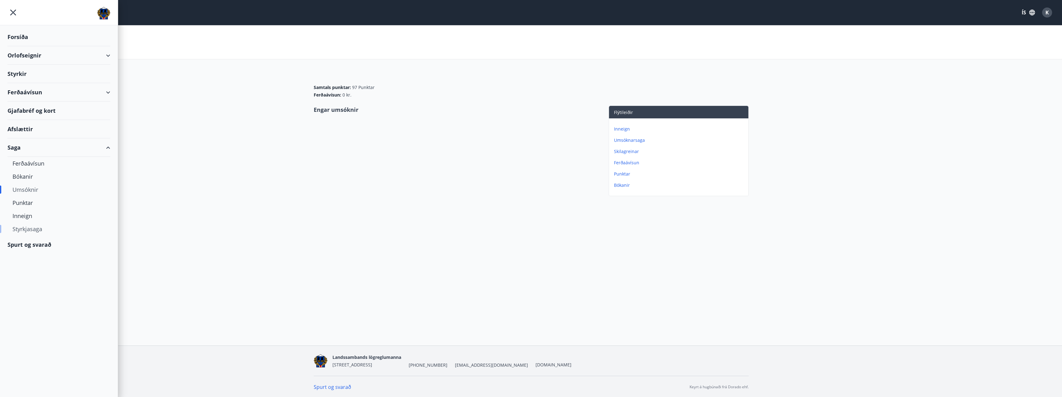
click at [39, 229] on div "Styrkjasaga" at bounding box center [59, 229] width 93 height 13
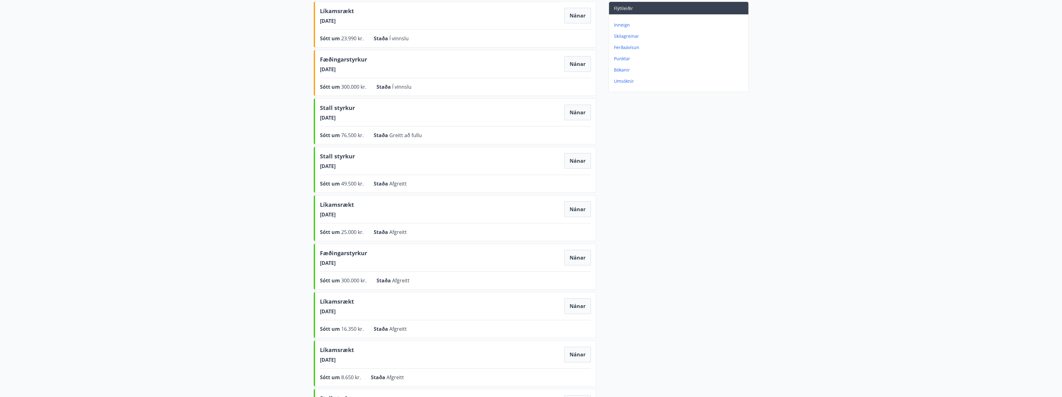
scroll to position [94, 0]
click at [342, 109] on span "Stall styrkur" at bounding box center [337, 107] width 35 height 11
drag, startPoint x: 349, startPoint y: 155, endPoint x: 362, endPoint y: 156, distance: 12.6
click at [362, 156] on div "Stall styrkur 10.01.2025 Nánar" at bounding box center [455, 159] width 271 height 18
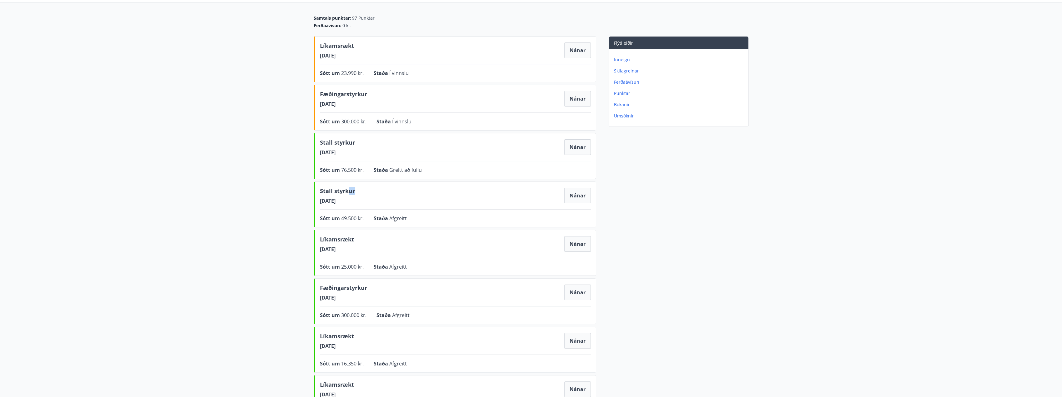
scroll to position [5, 0]
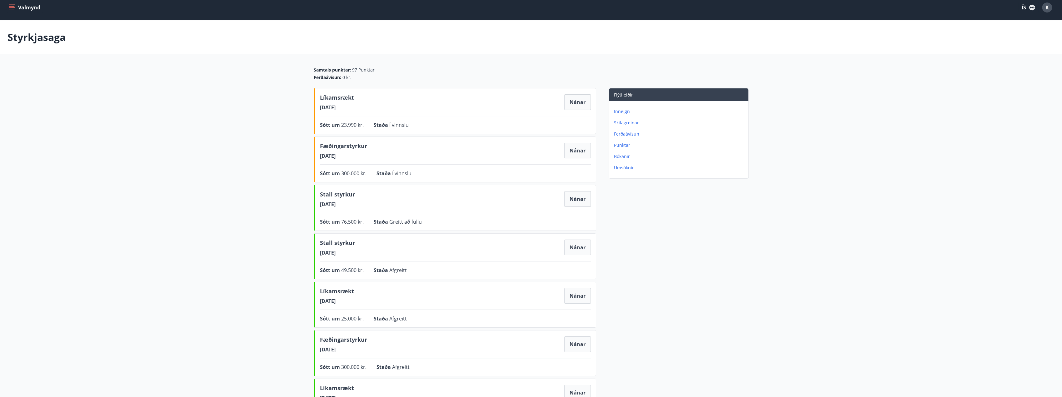
click at [623, 145] on p "Punktar" at bounding box center [680, 145] width 132 height 6
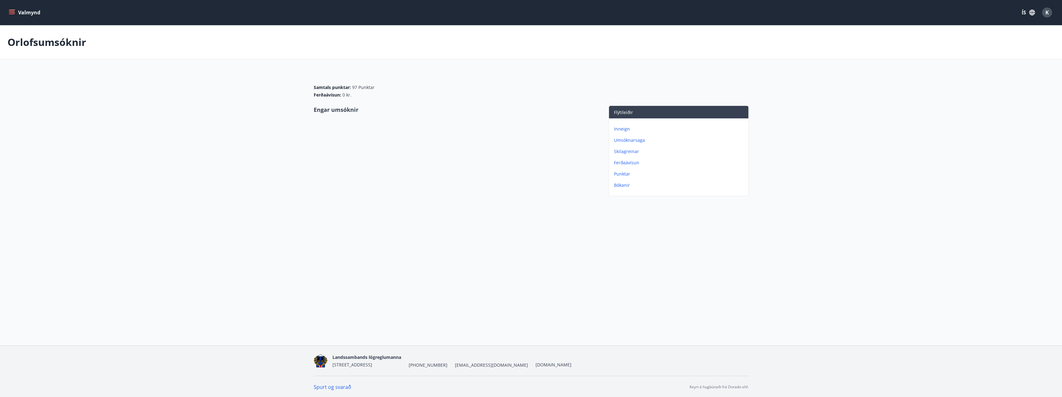
click at [16, 12] on button "Valmynd" at bounding box center [25, 12] width 35 height 11
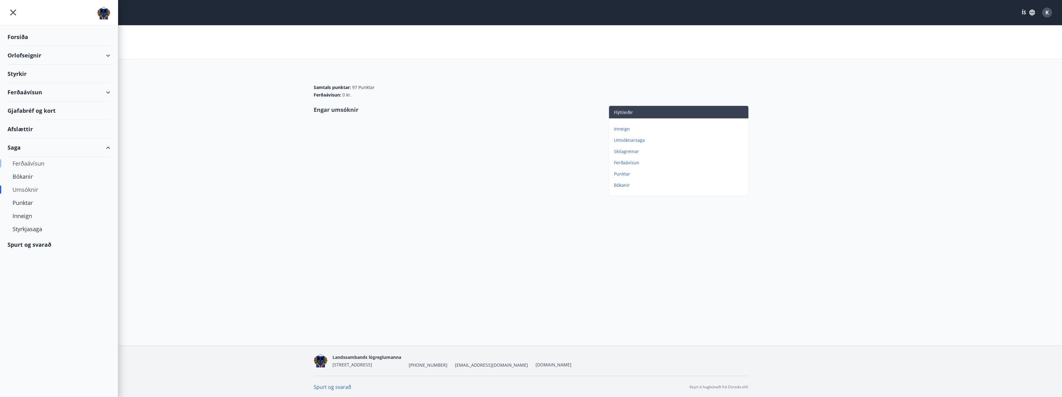
click at [43, 161] on div "Ferðaávísun" at bounding box center [59, 163] width 93 height 13
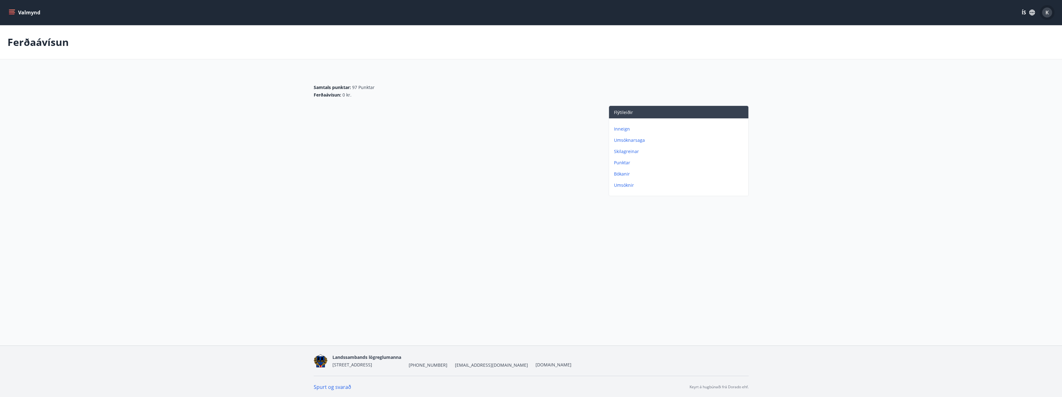
click at [1043, 12] on div "K" at bounding box center [1047, 13] width 10 height 10
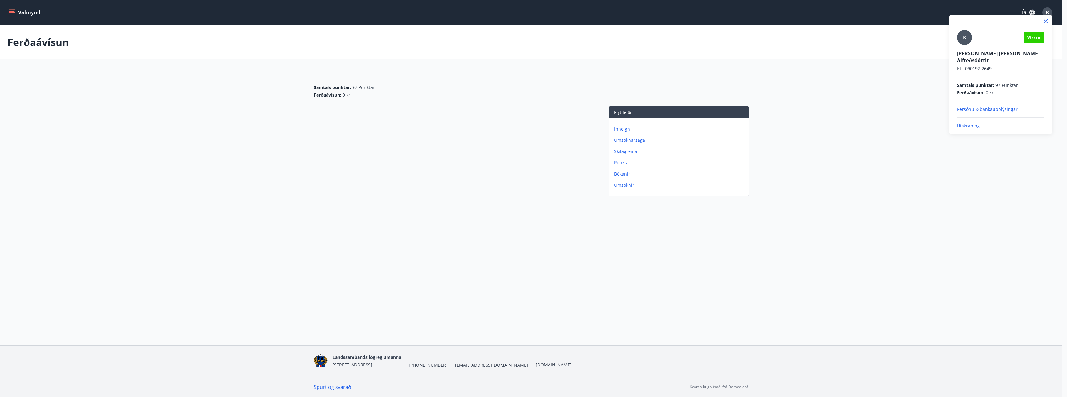
click at [971, 123] on p "Útskráning" at bounding box center [1001, 126] width 88 height 6
